Goal: Navigation & Orientation: Find specific page/section

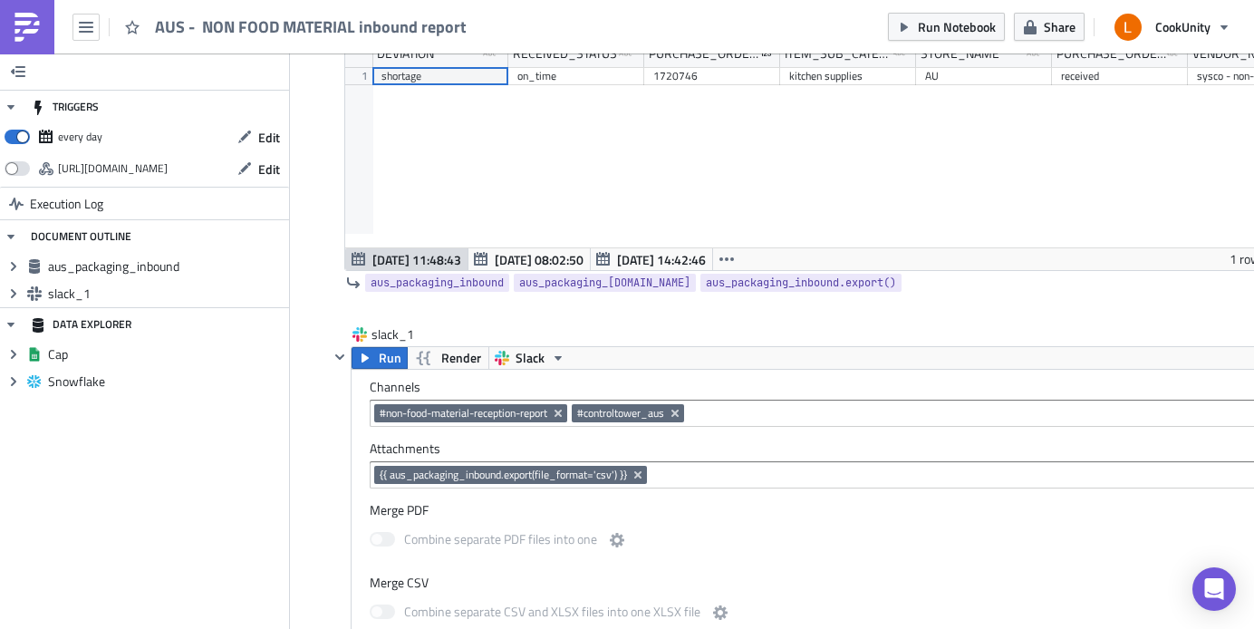
scroll to position [237, 0]
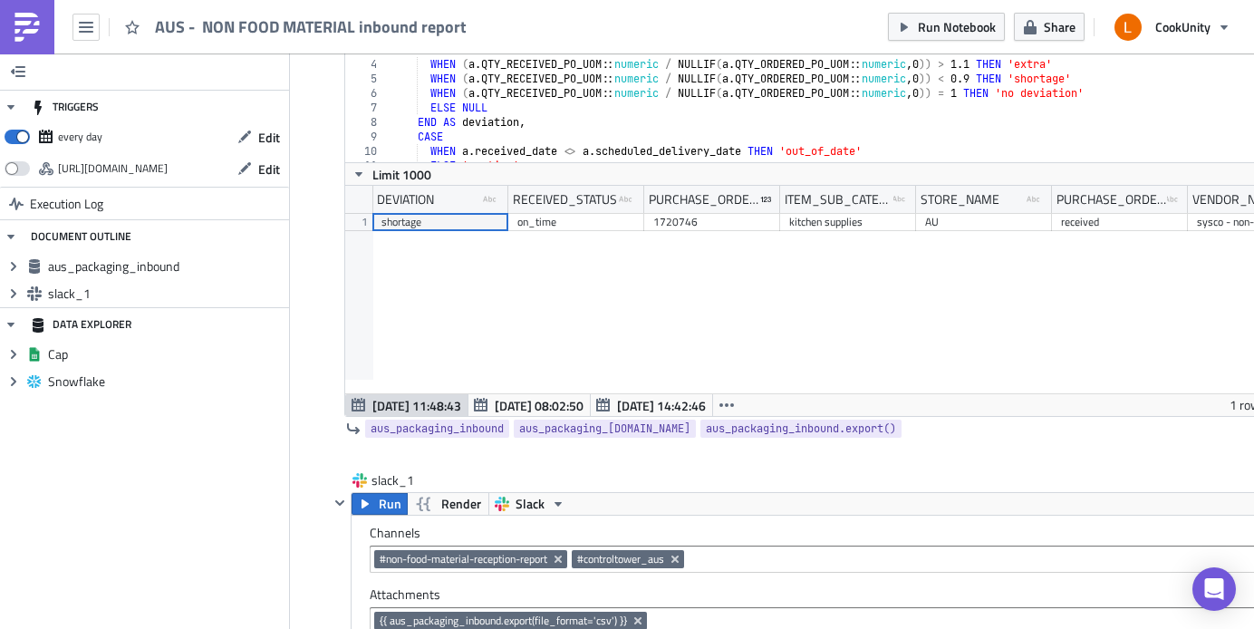
click at [450, 258] on div "DEVIATION type-text Created with Sketch. RECEIVED_STATUS type-text Created with…" at bounding box center [831, 289] width 973 height 207
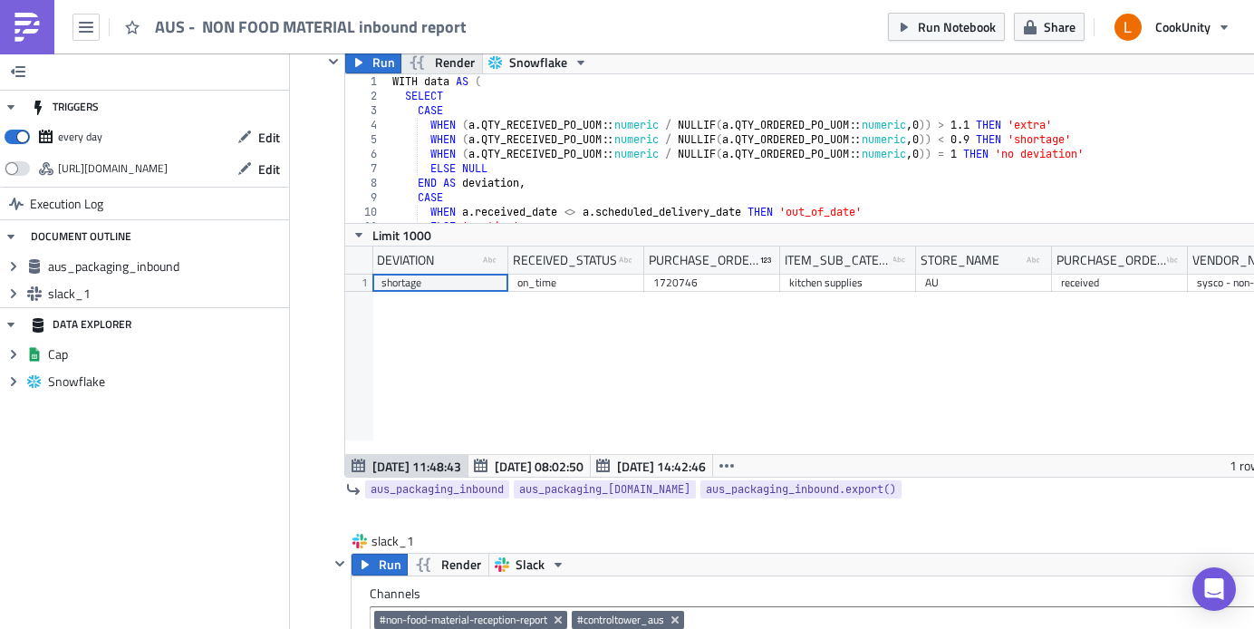
scroll to position [0, 0]
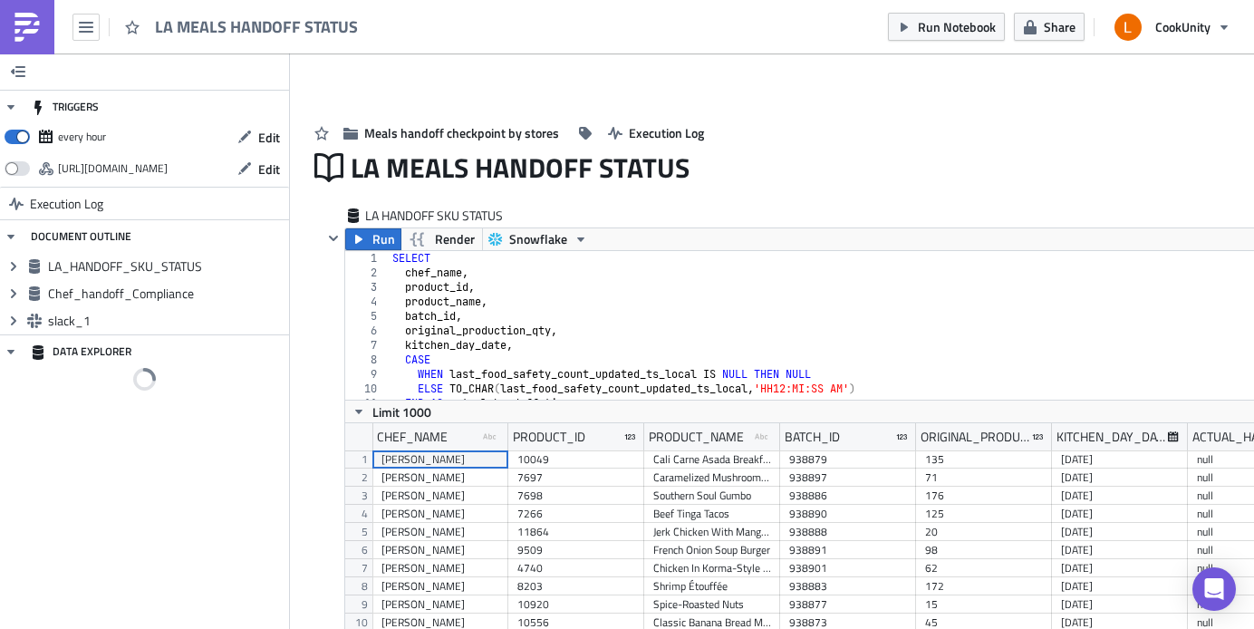
scroll to position [207, 973]
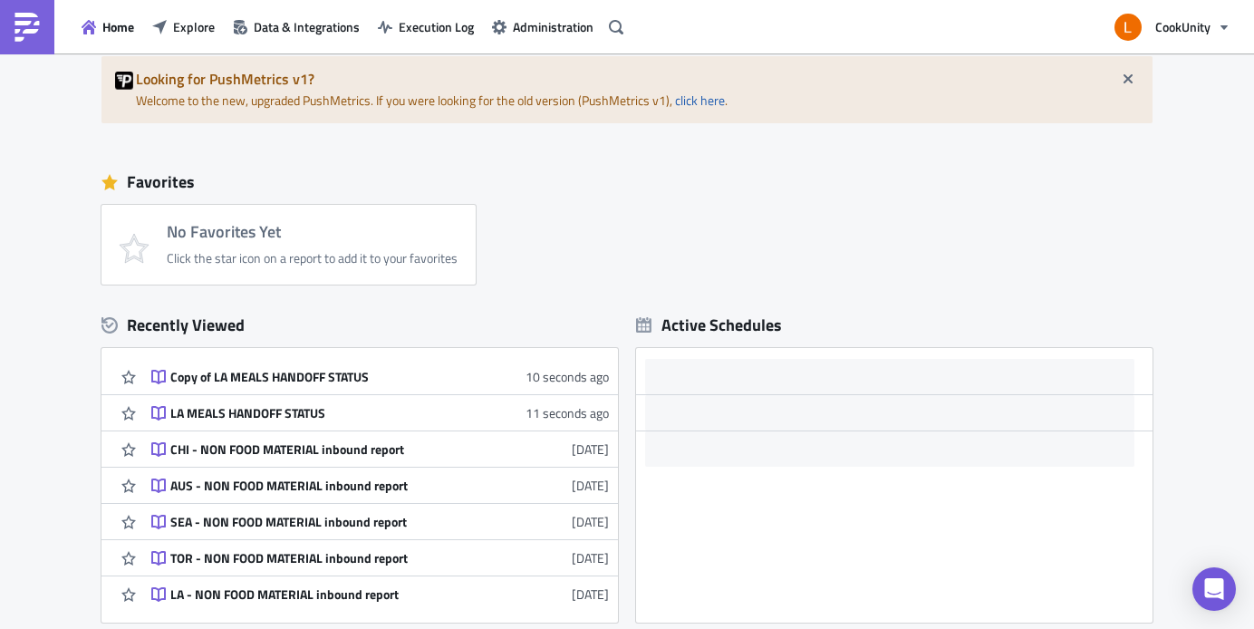
scroll to position [178, 0]
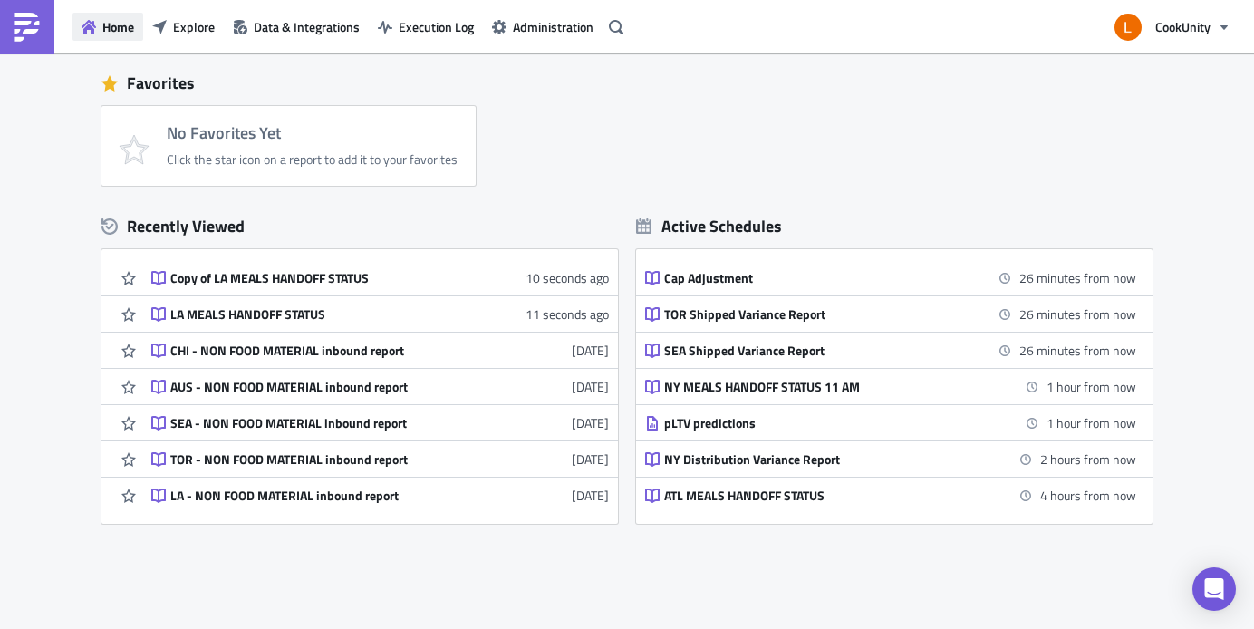
click at [124, 23] on span "Home" at bounding box center [118, 26] width 32 height 19
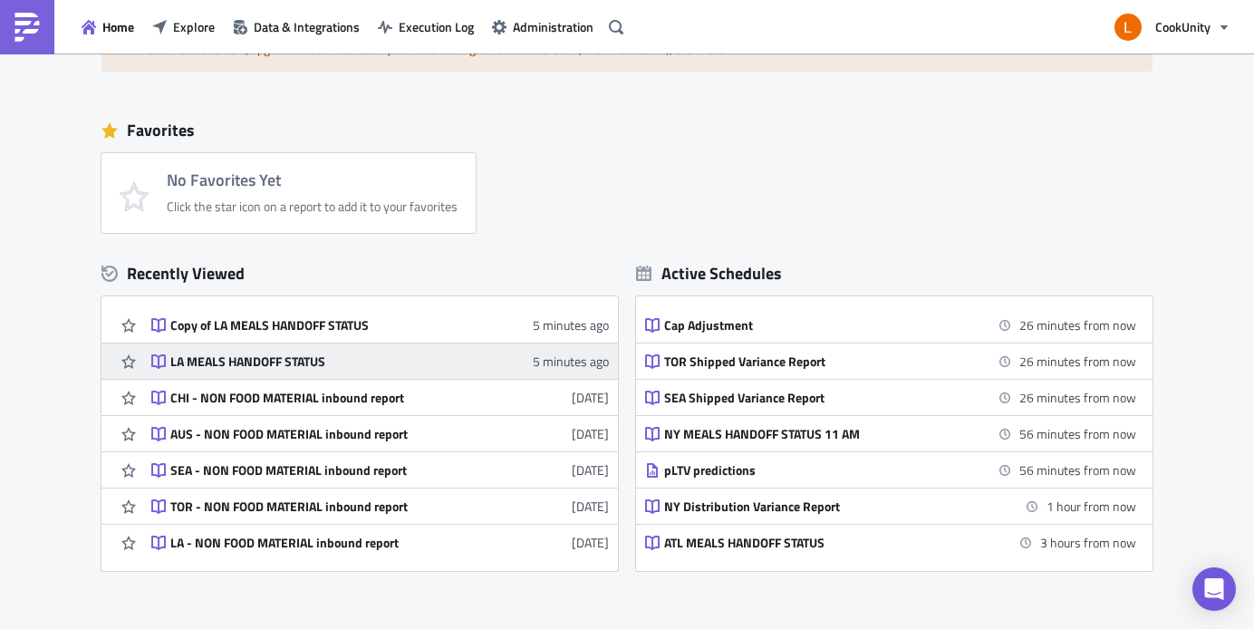
scroll to position [252, 0]
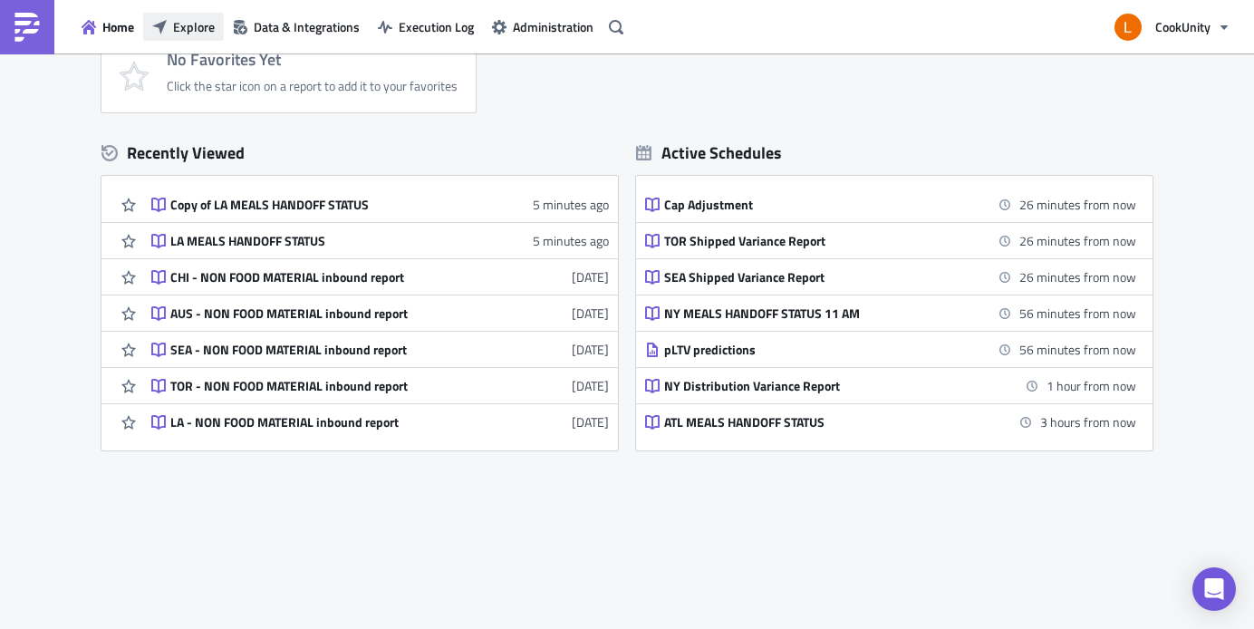
click at [207, 34] on span "Explore" at bounding box center [194, 26] width 42 height 19
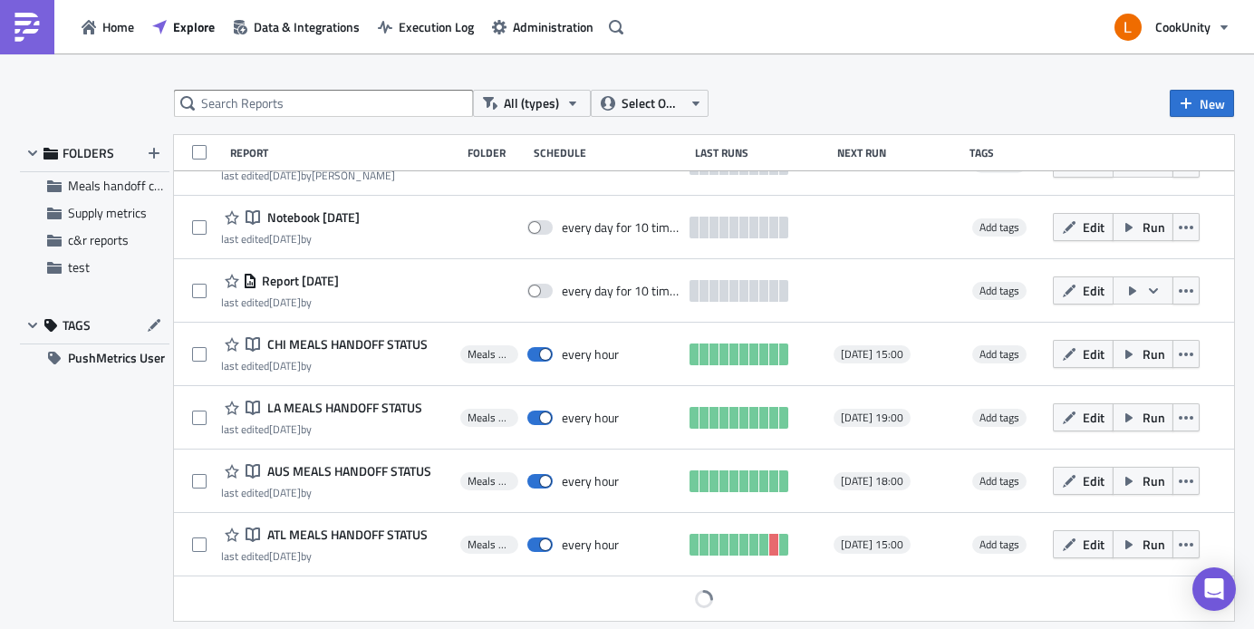
scroll to position [547, 0]
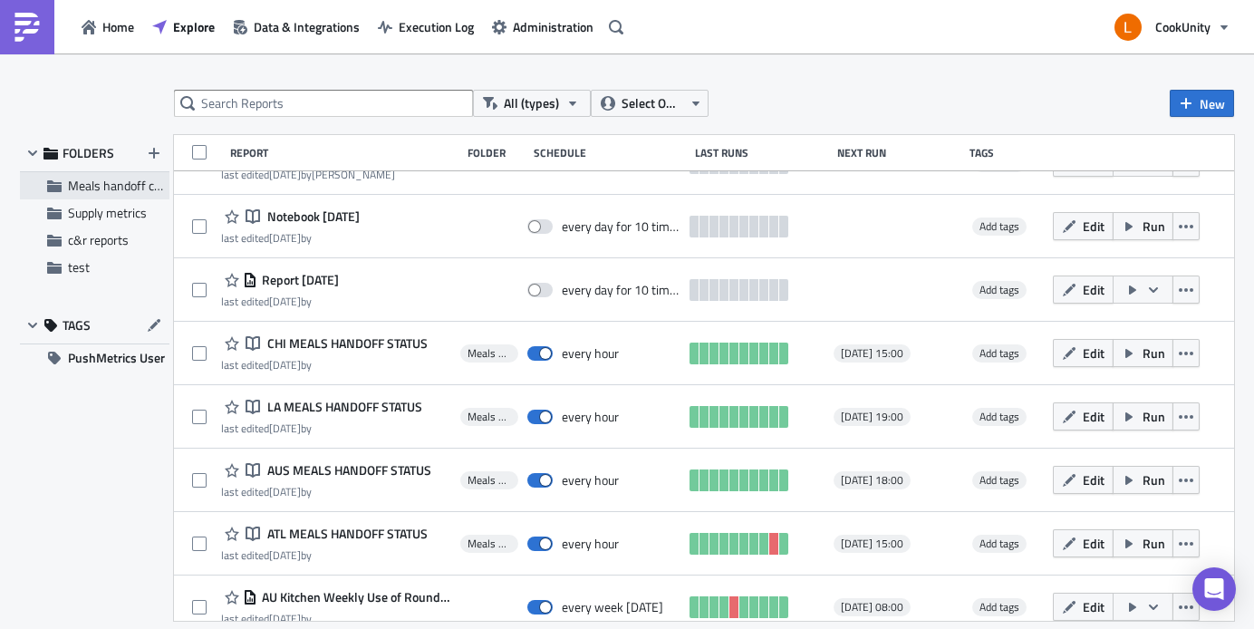
click at [121, 190] on span "Meals handoff checkpoint by stores" at bounding box center [163, 185] width 191 height 19
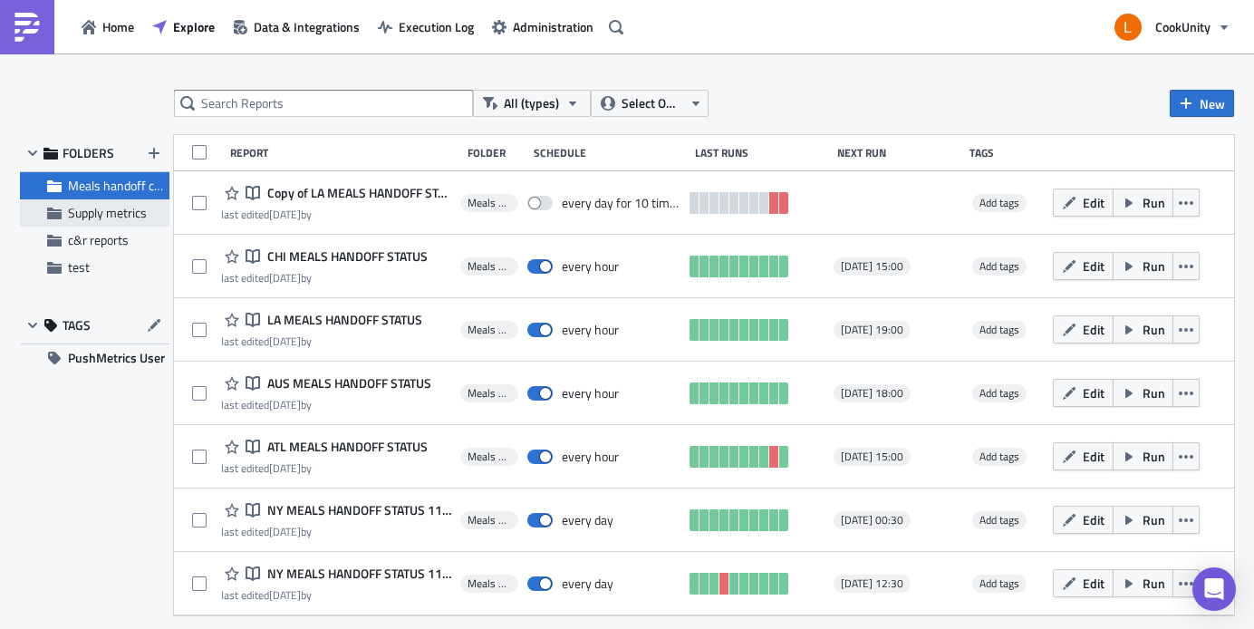
click at [118, 210] on span "Supply metrics" at bounding box center [107, 212] width 79 height 19
